Goal: Information Seeking & Learning: Learn about a topic

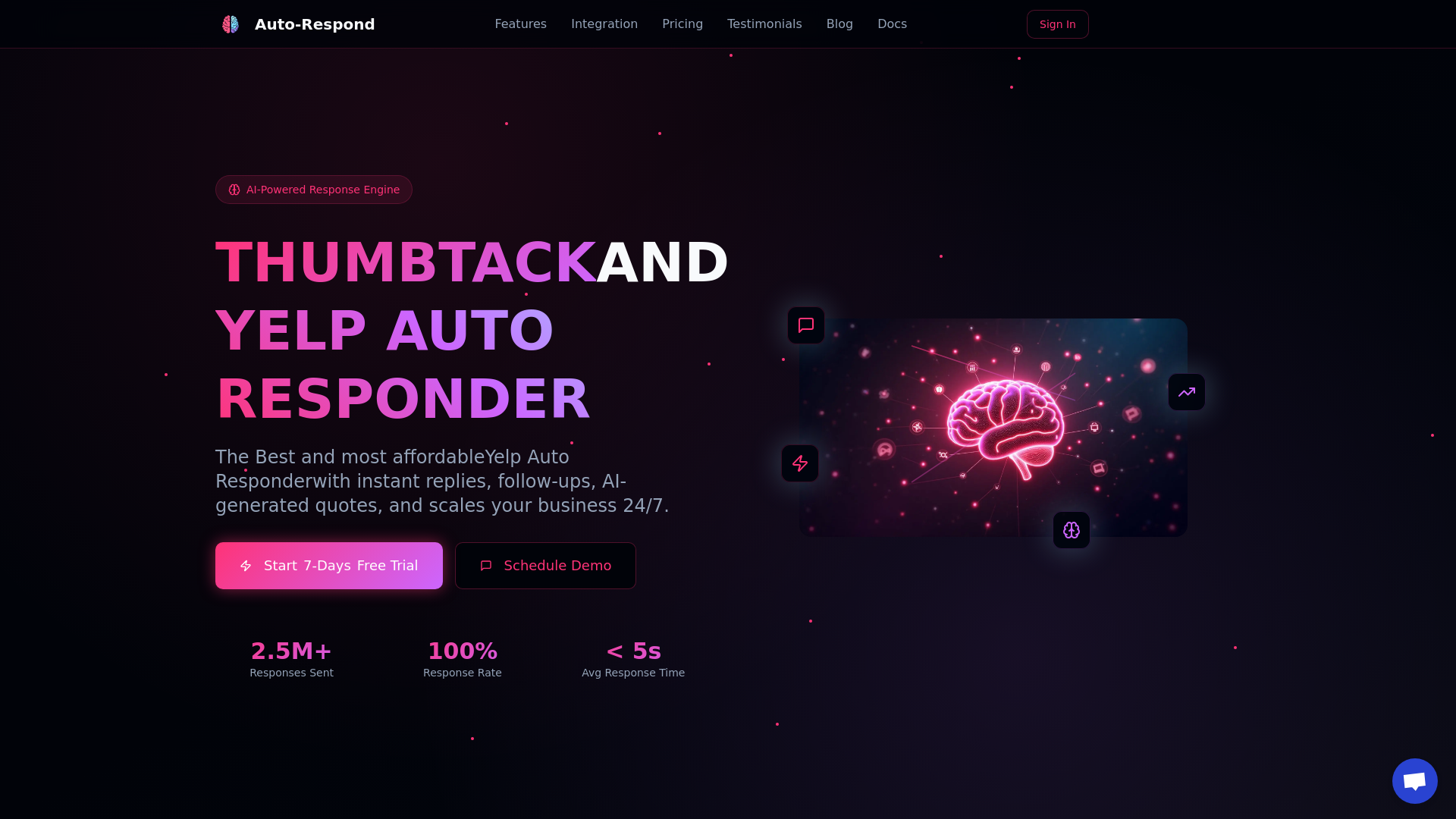
click at [826, 25] on link "Blog" at bounding box center [839, 24] width 27 height 18
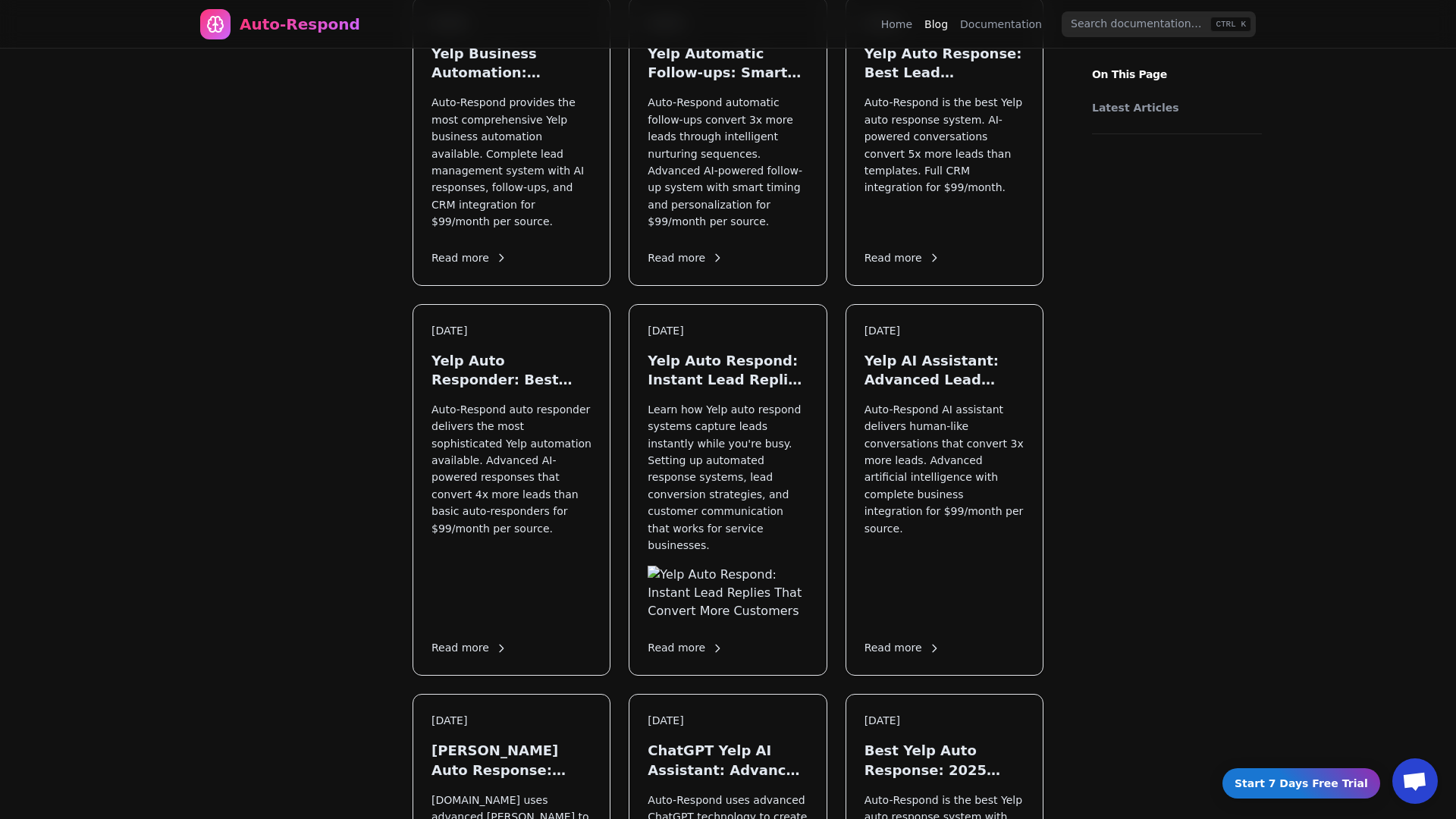
scroll to position [1832, 0]
